Goal: Information Seeking & Learning: Check status

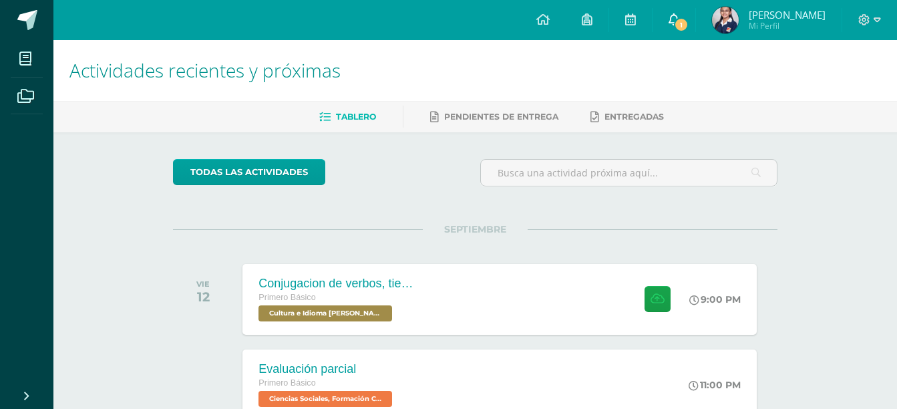
click at [695, 10] on link "1" at bounding box center [673, 20] width 43 height 40
click at [765, 1] on link "Dulce María Mi Perfil" at bounding box center [769, 20] width 146 height 40
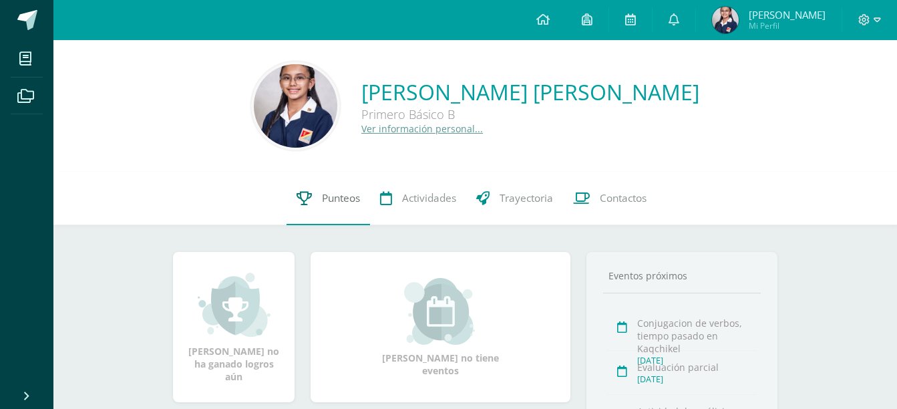
click at [327, 210] on link "Punteos" at bounding box center [327, 198] width 83 height 53
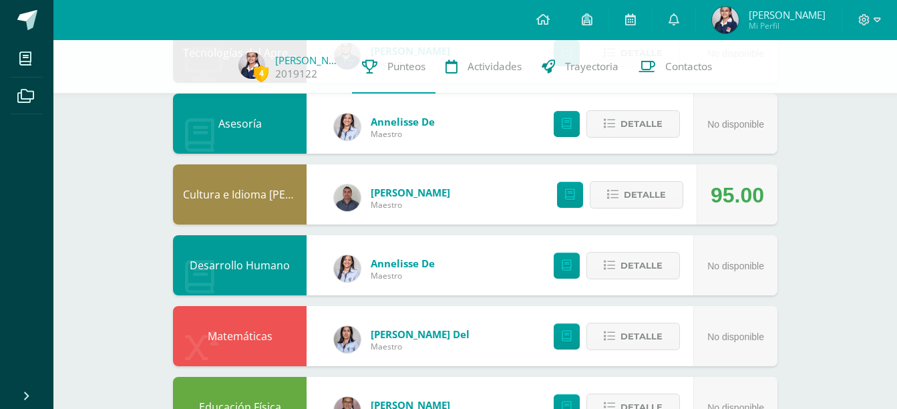
scroll to position [614, 0]
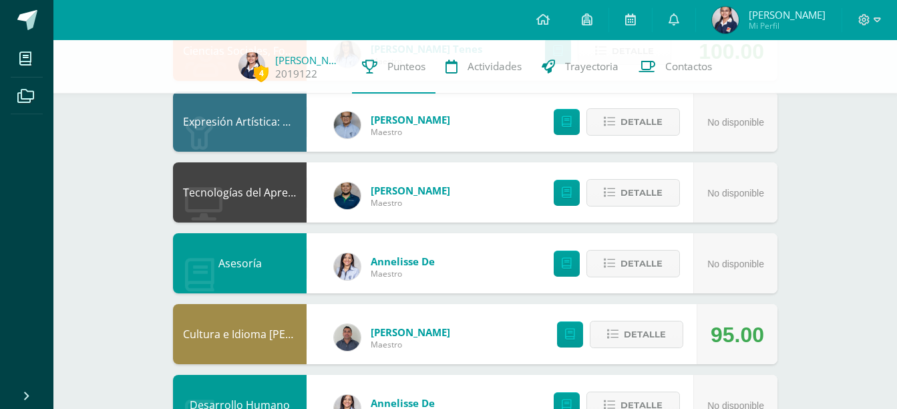
click at [878, 159] on div "4 Dulce Mejía 2019122 Punteos Actividades Trayectoria Contactos Pendiente Punte…" at bounding box center [474, 85] width 843 height 1318
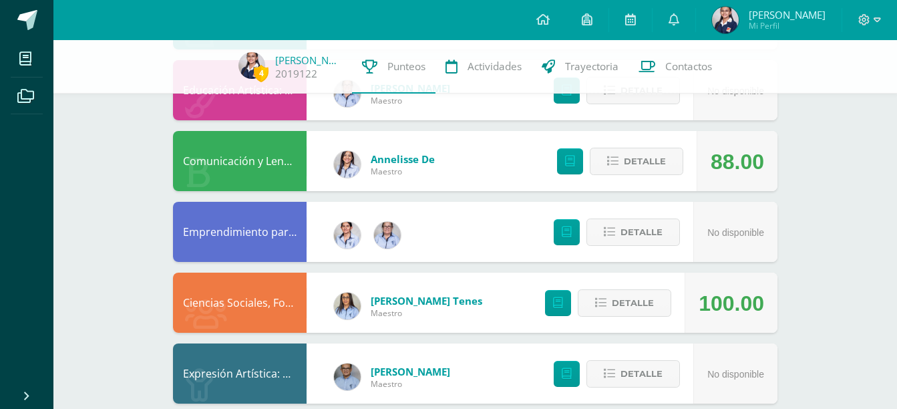
scroll to position [285, 0]
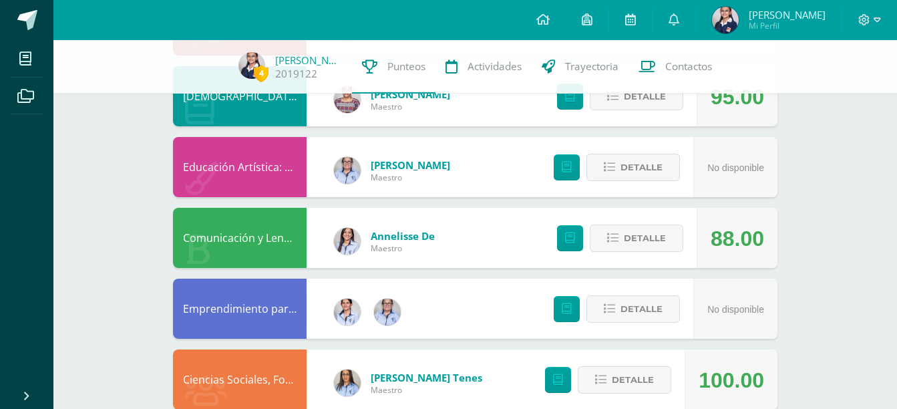
drag, startPoint x: 883, startPoint y: 110, endPoint x: 872, endPoint y: 63, distance: 47.9
click at [872, 63] on div "4 Dulce Mejía 2019122 Punteos Actividades Trayectoria Contactos Pendiente Punte…" at bounding box center [474, 414] width 843 height 1318
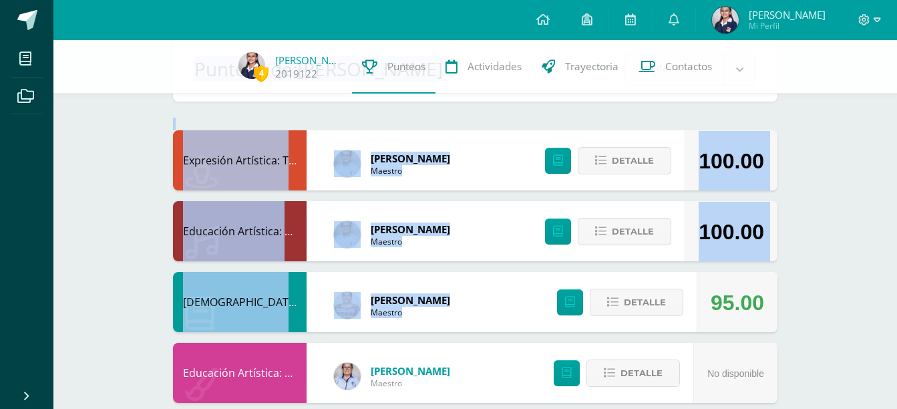
scroll to position [62, 0]
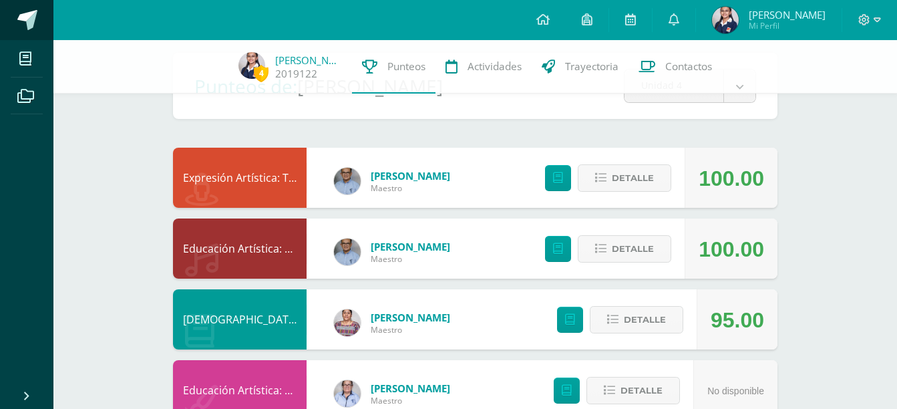
click at [28, 16] on span at bounding box center [27, 20] width 20 height 20
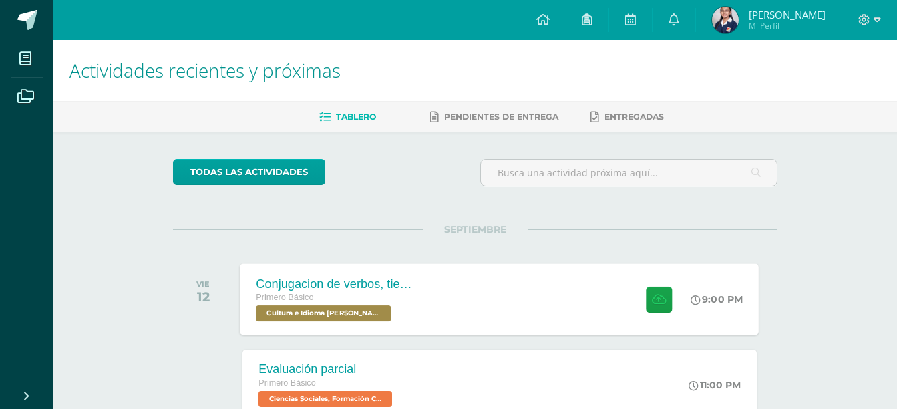
click at [633, 283] on div at bounding box center [655, 298] width 65 height 71
